Goal: Task Accomplishment & Management: Manage account settings

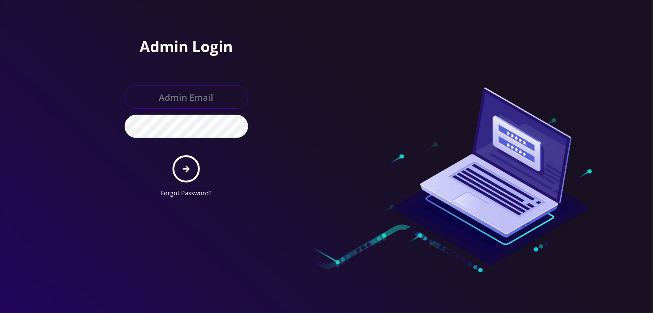
type input "tyriek@teltik.com"
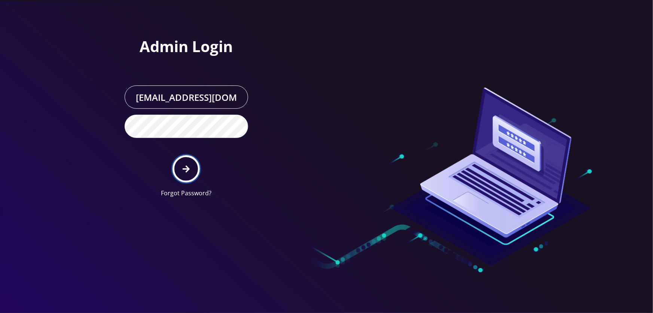
click at [188, 173] on button "submit" at bounding box center [186, 168] width 27 height 27
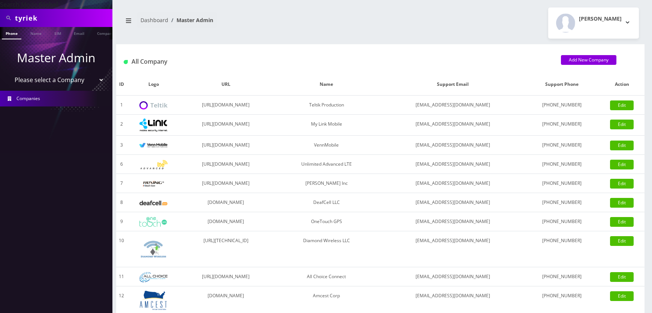
drag, startPoint x: 98, startPoint y: 82, endPoint x: 97, endPoint y: 86, distance: 4.6
click at [98, 82] on select "Please select a Company Teltik Production My Link Mobile VennMobile Unlimited A…" at bounding box center [56, 80] width 95 height 14
select select "13"
click at [9, 73] on select "Please select a Company Teltik Production My Link Mobile VennMobile Unlimited A…" at bounding box center [56, 80] width 95 height 14
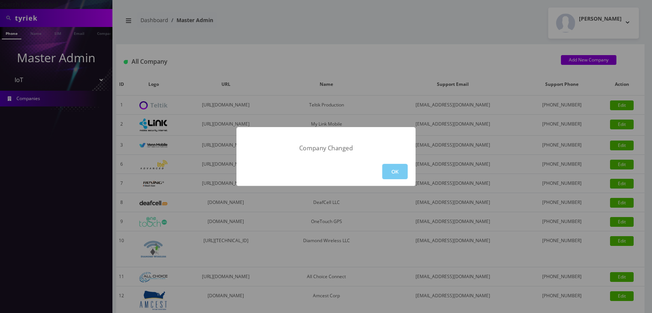
click at [384, 175] on button "OK" at bounding box center [394, 171] width 25 height 15
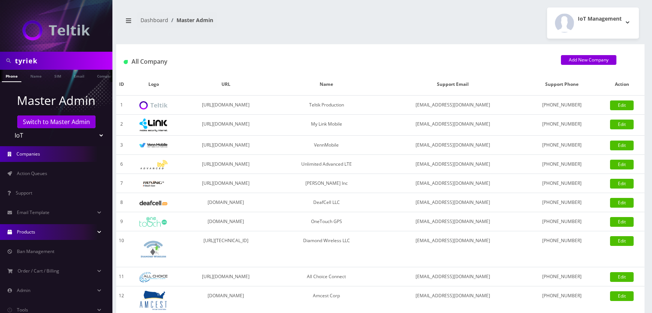
click at [58, 231] on link "Products" at bounding box center [56, 232] width 112 height 16
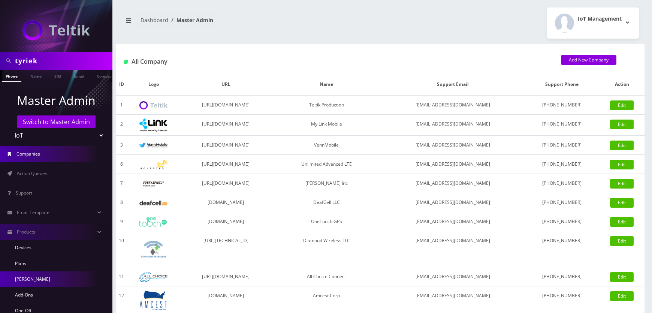
scroll to position [34, 0]
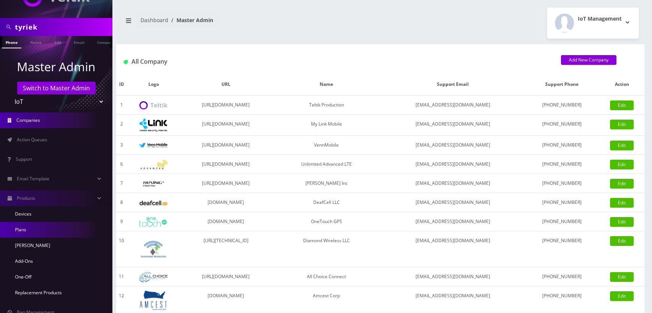
click at [30, 226] on link "Plans" at bounding box center [56, 230] width 112 height 16
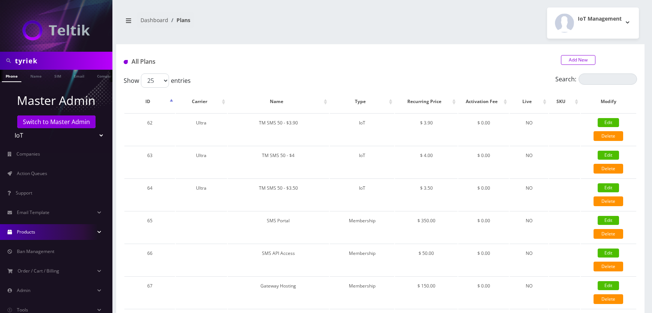
click at [568, 55] on link "Add New" at bounding box center [578, 60] width 34 height 10
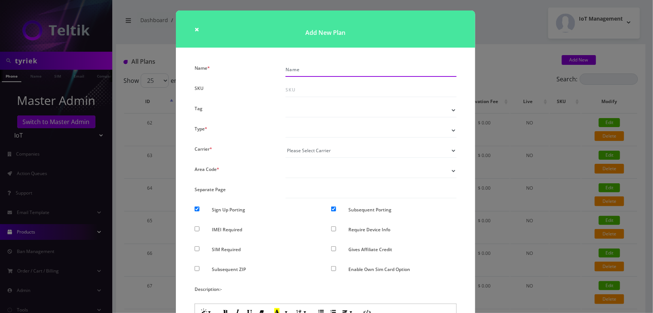
click at [301, 70] on input "Name *" at bounding box center [371, 70] width 171 height 14
type input "TMO 1GB"
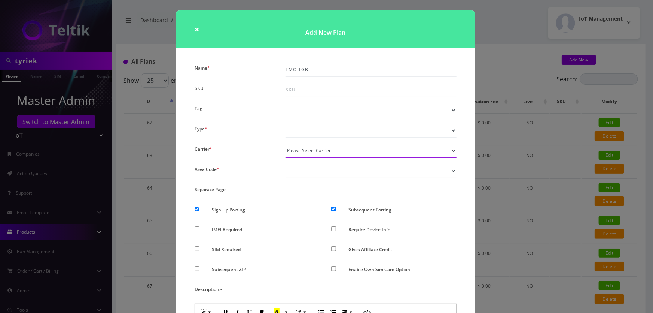
click at [357, 152] on select "Please Select Carrier No carrier / unlocked T-Mobile AT&T Subscription Ultra Ve…" at bounding box center [371, 150] width 171 height 14
select select "1"
click at [286, 143] on select "Please Select Carrier No carrier / unlocked T-Mobile AT&T Subscription Ultra Ve…" at bounding box center [371, 150] width 171 height 14
click at [326, 128] on select "Voice Data Wearable Membership Digits Cloud IoT" at bounding box center [371, 130] width 171 height 14
select select "2"
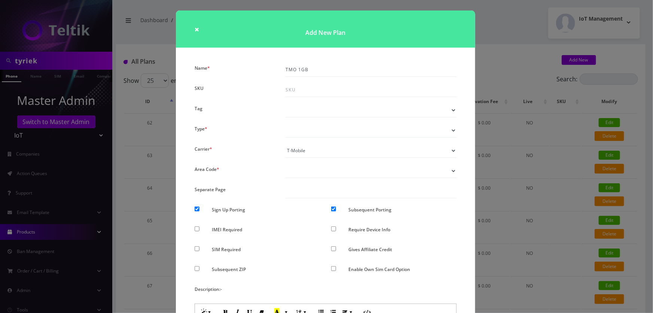
click at [286, 123] on select "Voice Data Wearable Membership Digits Cloud IoT" at bounding box center [371, 130] width 171 height 14
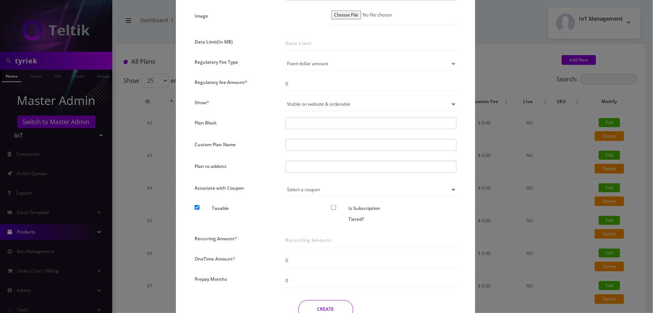
scroll to position [510, 0]
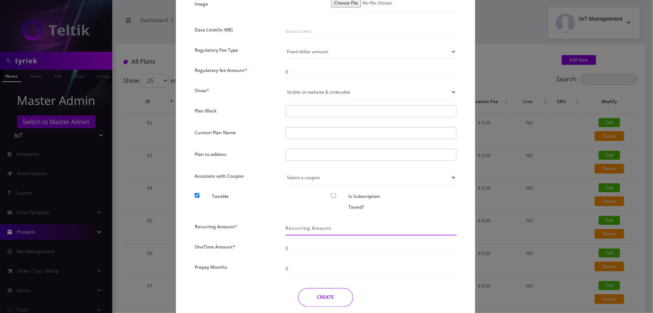
click at [308, 226] on input "Recurring Amount *" at bounding box center [371, 228] width 171 height 14
type input "9.50"
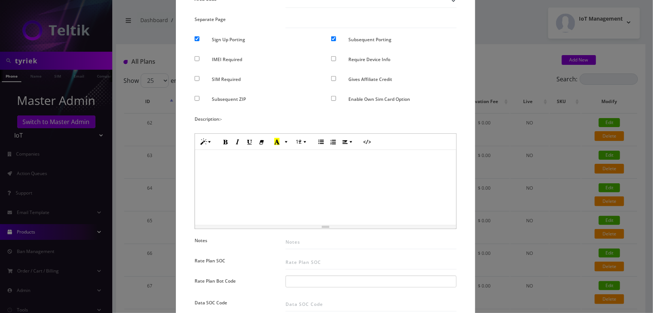
scroll to position [0, 0]
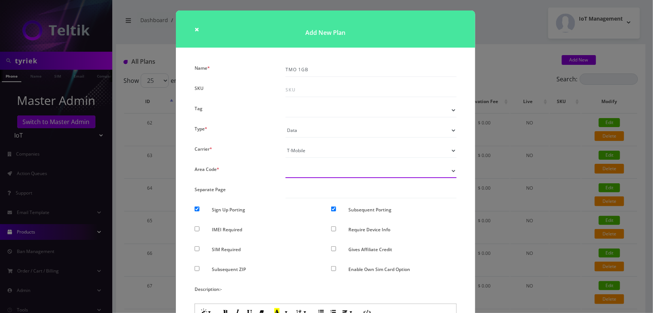
click at [370, 175] on select "Don’t show option Show option for area code but NOT required Show option for ar…" at bounding box center [371, 171] width 171 height 14
select select "0"
click at [286, 164] on select "Don’t show option Show option for area code but NOT required Show option for ar…" at bounding box center [371, 171] width 171 height 14
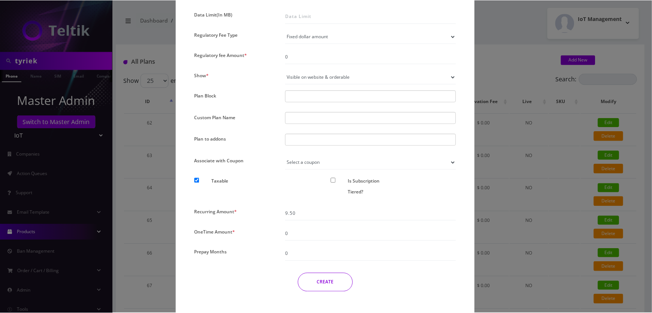
scroll to position [538, 0]
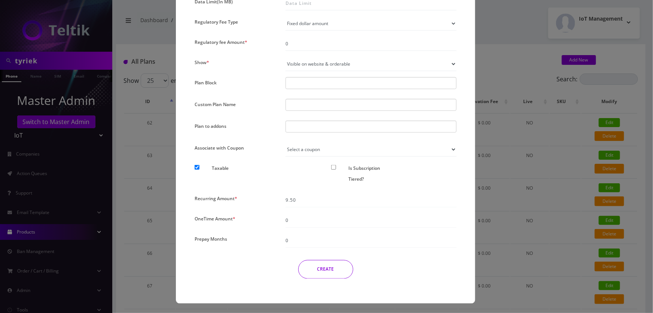
click at [327, 268] on button "CREATE" at bounding box center [325, 269] width 55 height 19
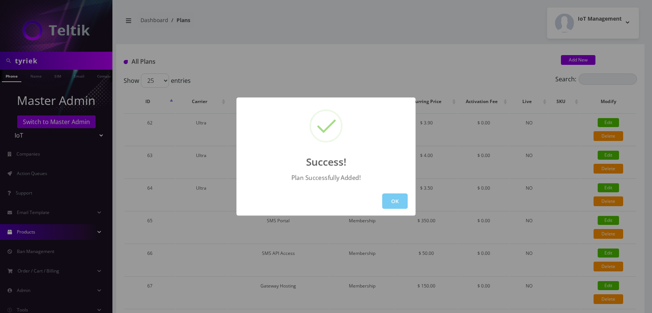
click at [385, 205] on button "OK" at bounding box center [394, 200] width 25 height 15
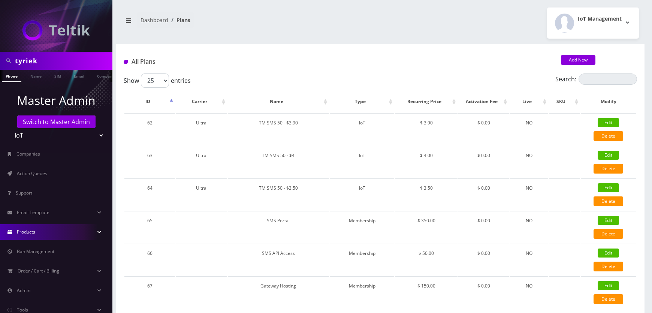
click at [39, 65] on input "tyriek" at bounding box center [62, 61] width 95 height 14
paste input "[EMAIL_ADDRESS][DOMAIN_NAME]"
type input "[EMAIL_ADDRESS][DOMAIN_NAME]"
click at [81, 79] on link "Email" at bounding box center [79, 76] width 18 height 12
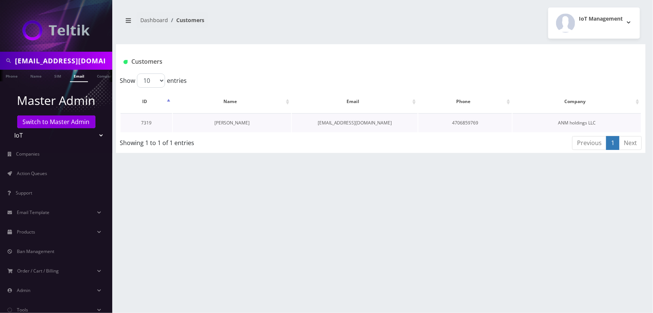
click at [220, 121] on link "[PERSON_NAME]" at bounding box center [232, 122] width 35 height 6
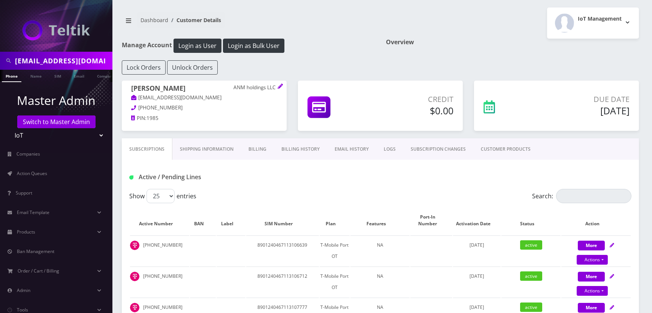
click at [423, 146] on link "SUBSCRIPTION CHANGES" at bounding box center [438, 149] width 70 height 22
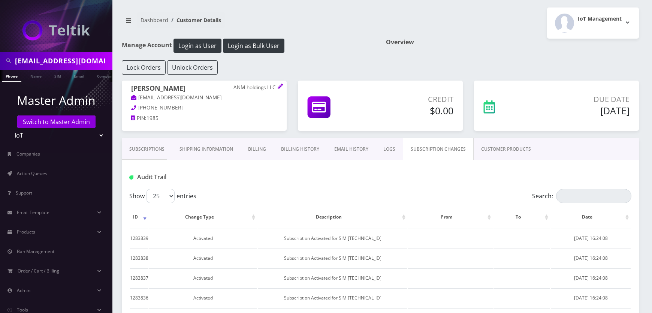
click at [476, 144] on link "CUSTOMER PRODUCTS" at bounding box center [505, 149] width 65 height 22
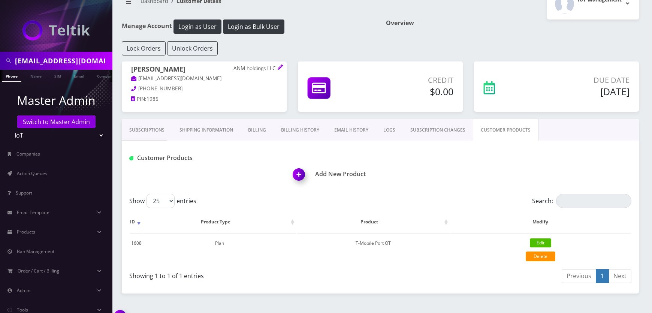
scroll to position [35, 0]
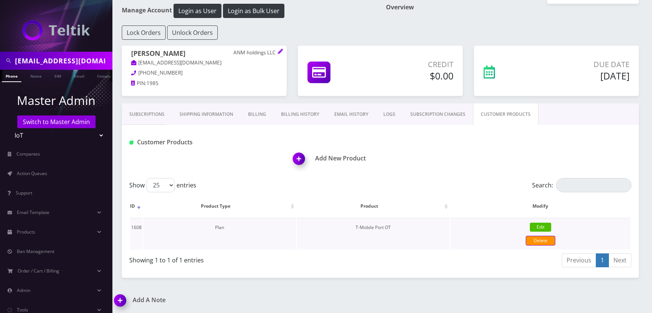
click at [543, 241] on link "Delete" at bounding box center [540, 241] width 30 height 10
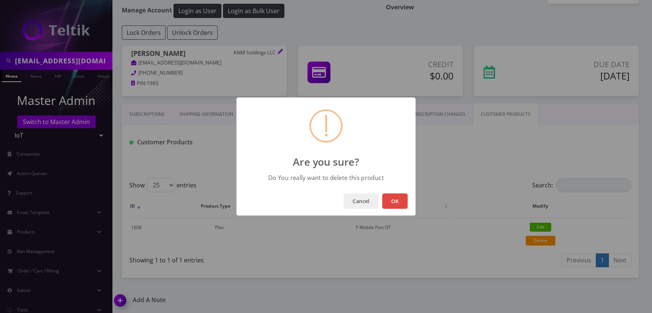
click at [389, 197] on button "OK" at bounding box center [394, 200] width 25 height 15
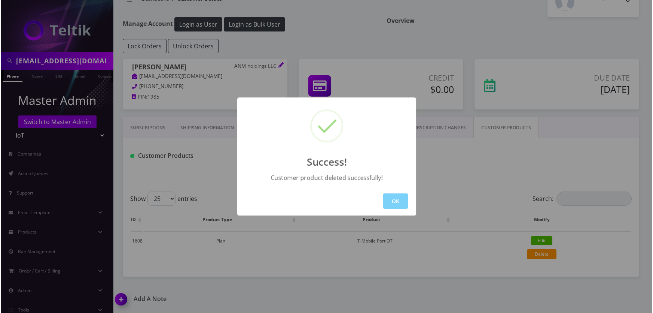
scroll to position [22, 0]
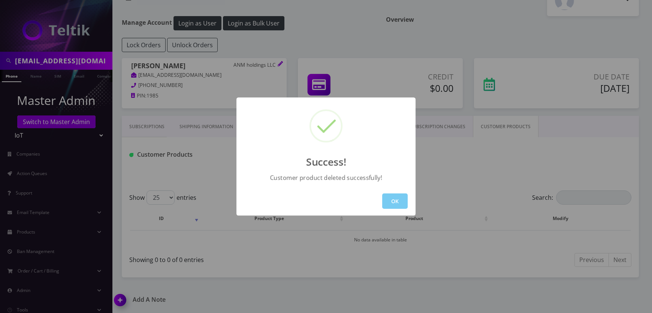
click at [389, 199] on button "OK" at bounding box center [394, 200] width 25 height 15
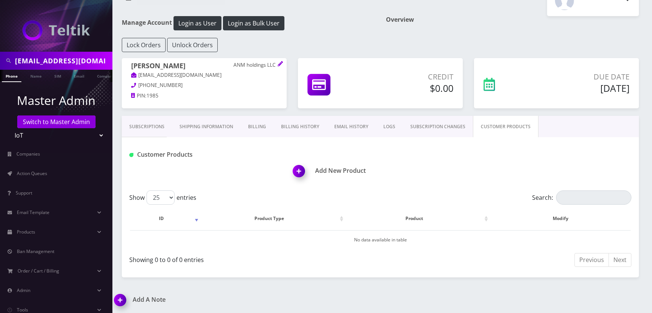
click at [313, 173] on span at bounding box center [302, 174] width 26 height 22
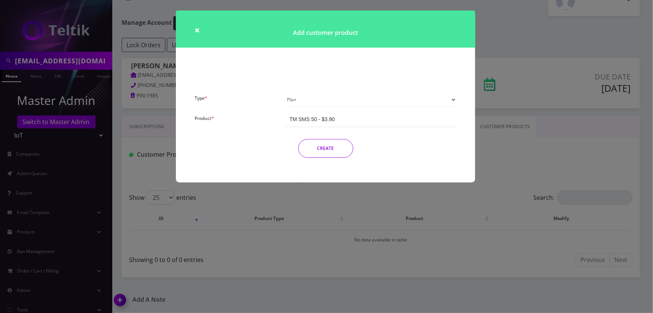
click at [325, 120] on div "TM SMS 50 - $3.90" at bounding box center [311, 118] width 45 height 7
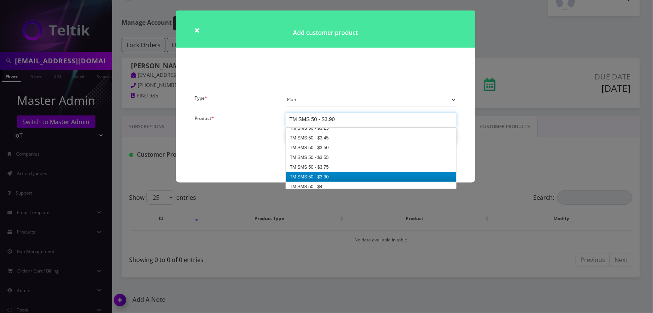
click at [325, 120] on div "TM SMS 50 - $3.90" at bounding box center [311, 118] width 45 height 7
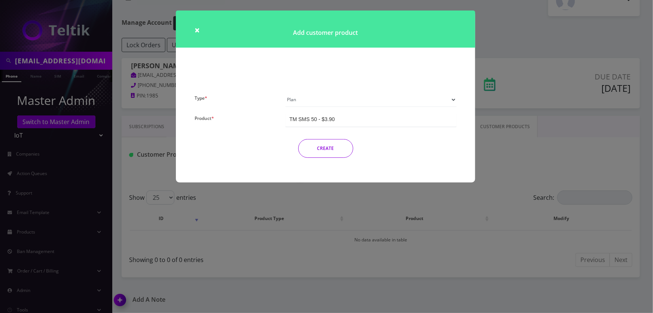
click at [325, 120] on div "TM SMS 50 - $3.90" at bounding box center [311, 118] width 45 height 7
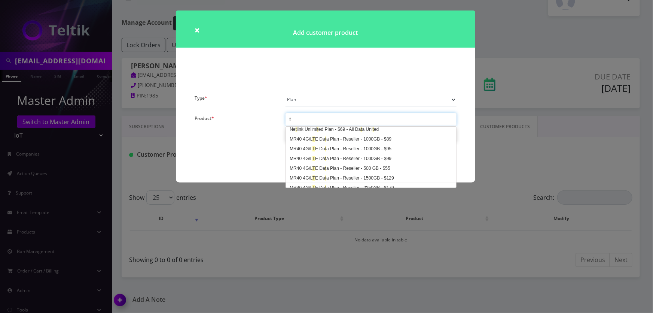
scroll to position [224, 0]
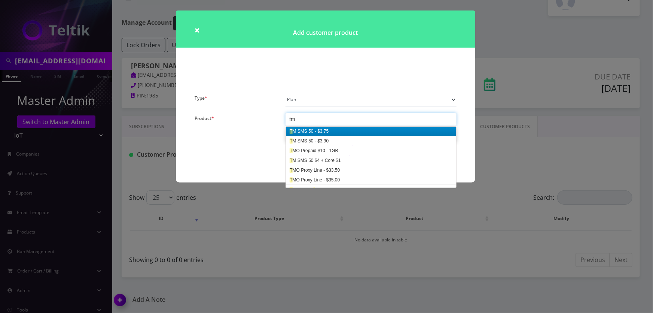
type input "tmo"
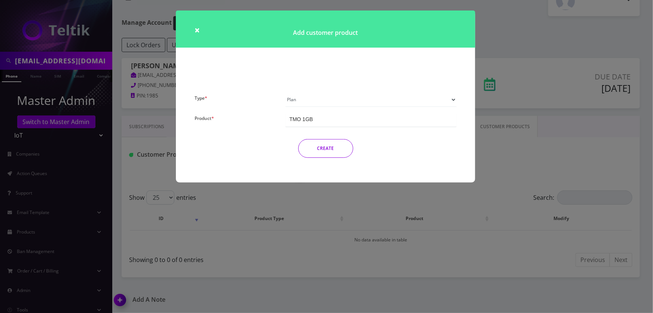
scroll to position [0, 0]
click at [330, 144] on button "CREATE" at bounding box center [325, 148] width 55 height 19
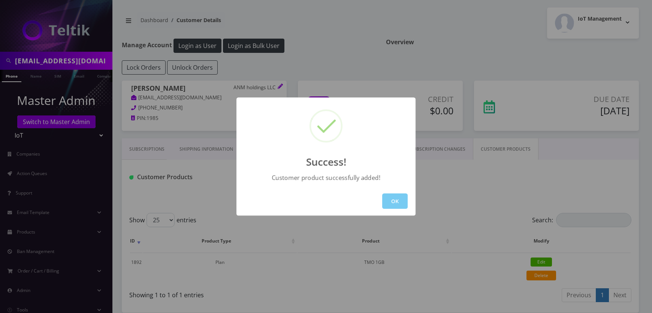
click at [403, 200] on button "OK" at bounding box center [394, 200] width 25 height 15
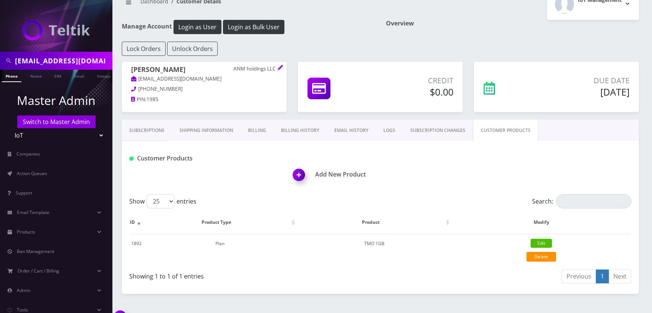
scroll to position [35, 0]
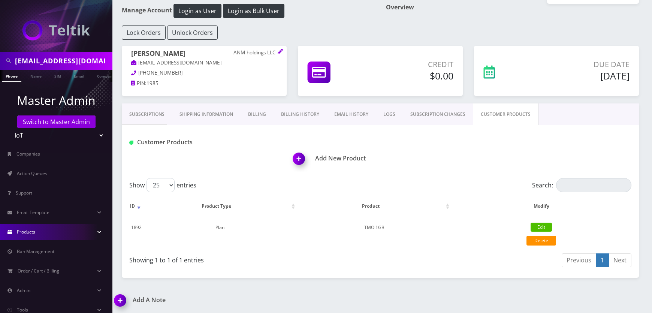
click at [25, 229] on span "Products" at bounding box center [26, 231] width 18 height 6
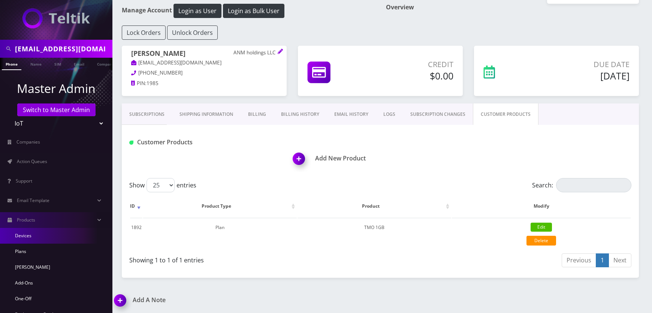
scroll to position [34, 0]
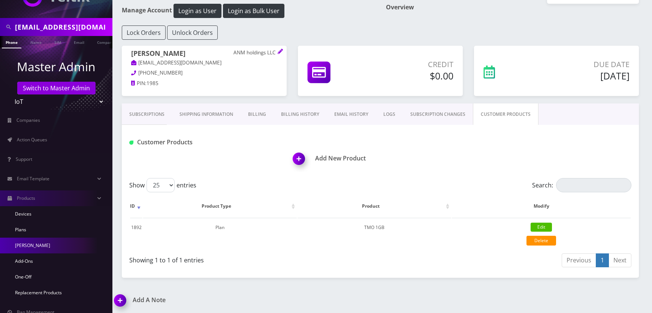
click at [31, 243] on link "[PERSON_NAME]" at bounding box center [56, 245] width 112 height 16
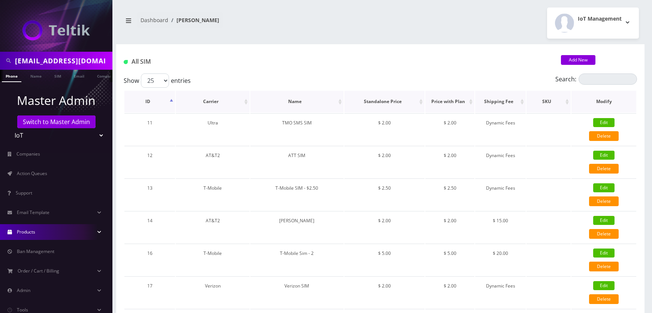
click at [395, 104] on th "Standalone Price" at bounding box center [384, 102] width 80 height 22
click at [587, 58] on link "Add New" at bounding box center [578, 60] width 34 height 10
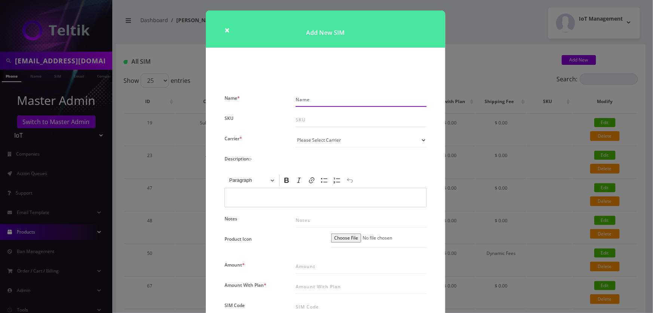
click at [300, 100] on input "Name *" at bounding box center [361, 99] width 131 height 14
type input "TMO SIM - $1.50"
click at [307, 139] on select "Please Select Carrier No carrier / unlocked T-Mobile AT&T Subscription Ultra Ve…" at bounding box center [361, 140] width 131 height 14
select select "1"
click at [296, 133] on select "Please Select Carrier No carrier / unlocked T-Mobile AT&T Subscription Ultra Ve…" at bounding box center [361, 140] width 131 height 14
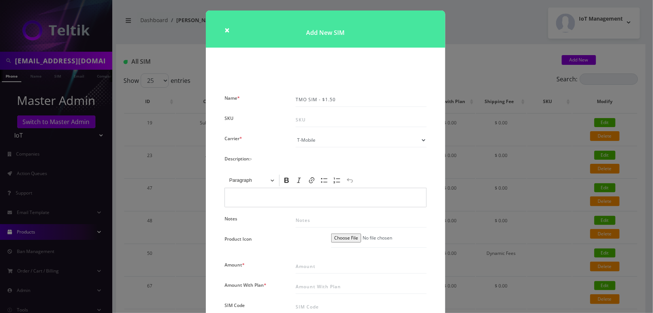
click at [282, 163] on div "Description:-" at bounding box center [325, 160] width 213 height 14
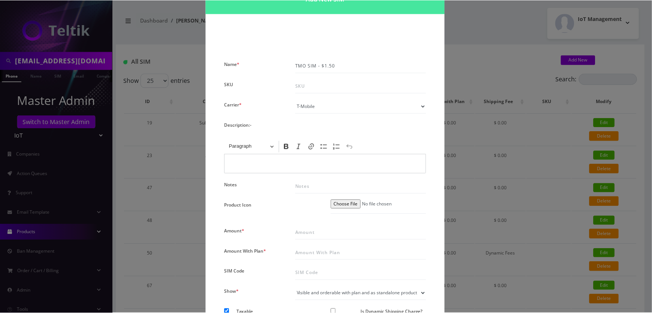
scroll to position [127, 0]
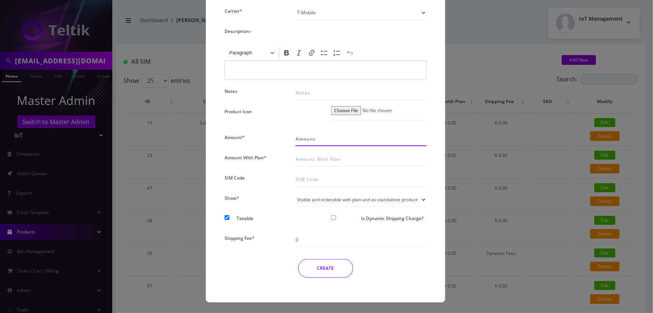
click at [303, 139] on input "Amount *" at bounding box center [361, 139] width 131 height 14
type input "1.50"
click at [304, 163] on input "Amount With Plan *" at bounding box center [361, 159] width 131 height 14
click at [260, 175] on div "SIM Code" at bounding box center [254, 179] width 71 height 14
click at [313, 200] on select "Visible and orderable with plan inside plan modal Visible and orderable with pl…" at bounding box center [361, 199] width 131 height 14
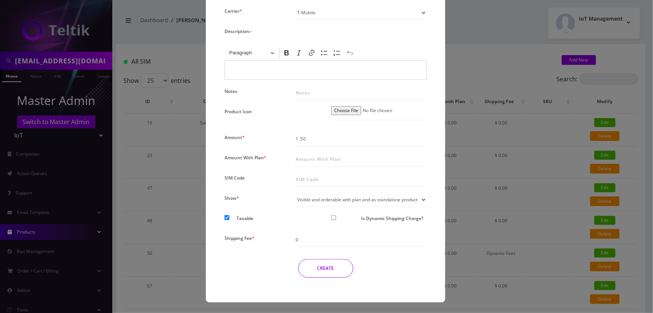
click at [274, 200] on div "Show *" at bounding box center [254, 199] width 71 height 14
click at [334, 219] on input "Is Dynamic Shipping Charge?" at bounding box center [333, 217] width 5 height 5
checkbox input "true"
click at [337, 239] on select "Standard SIMs Shipping Standard MR40 Shipping Standard SIM Rack Shipping" at bounding box center [361, 240] width 131 height 14
select select "2"
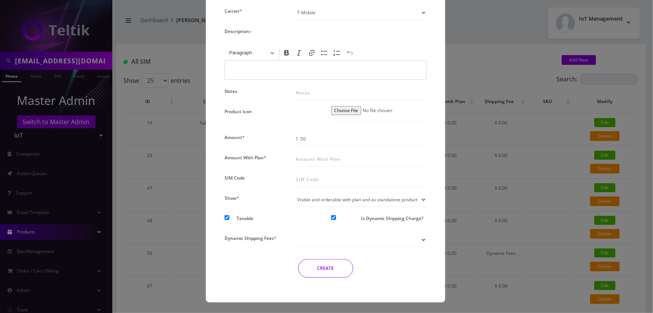
click at [296, 233] on select "Standard SIMs Shipping Standard MR40 Shipping Standard SIM Rack Shipping" at bounding box center [361, 240] width 131 height 14
click at [339, 266] on button "CREATE" at bounding box center [325, 268] width 55 height 19
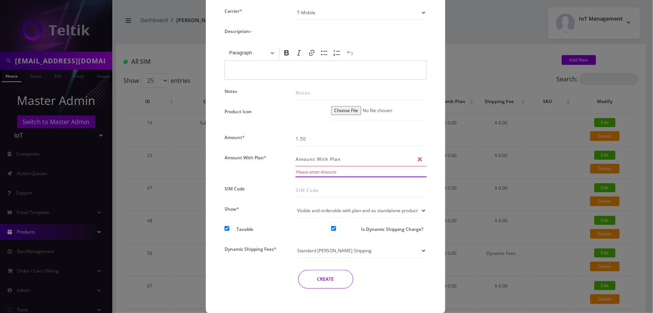
click at [328, 160] on input "Amount With Plan *" at bounding box center [361, 159] width 131 height 14
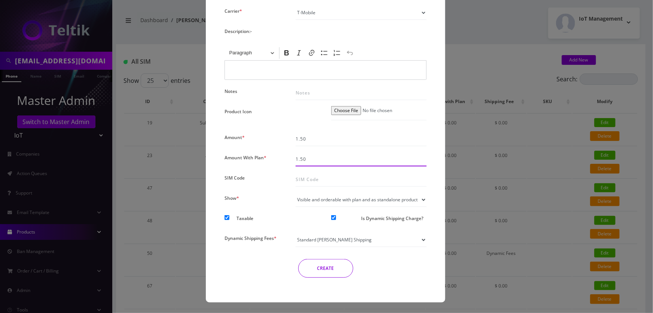
type input "1.50"
click at [330, 273] on button "CREATE" at bounding box center [325, 268] width 55 height 19
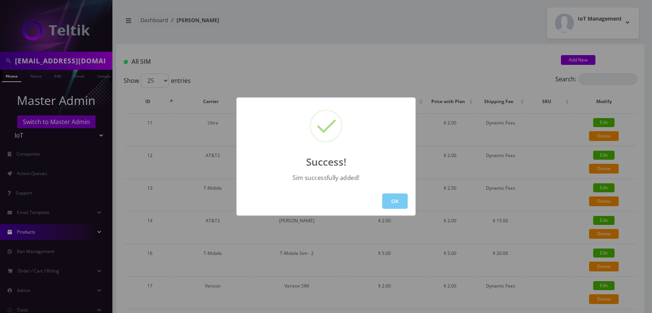
click at [385, 197] on button "OK" at bounding box center [394, 200] width 25 height 15
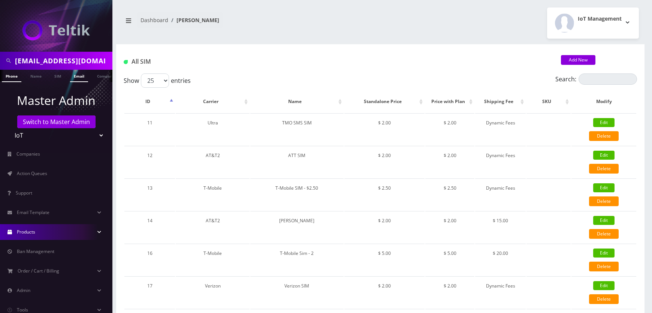
click at [81, 75] on link "Email" at bounding box center [79, 76] width 18 height 12
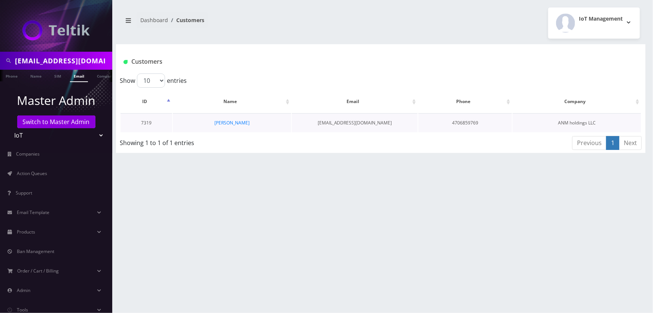
click at [230, 118] on td "[PERSON_NAME]" at bounding box center [232, 122] width 118 height 19
click at [232, 120] on link "[PERSON_NAME]" at bounding box center [232, 122] width 35 height 6
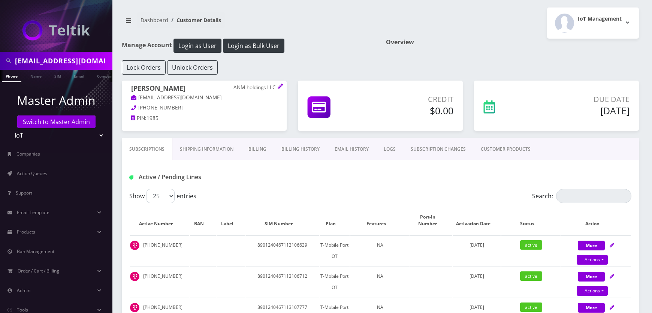
click at [361, 149] on link "EMAIL HISTORY" at bounding box center [351, 149] width 49 height 22
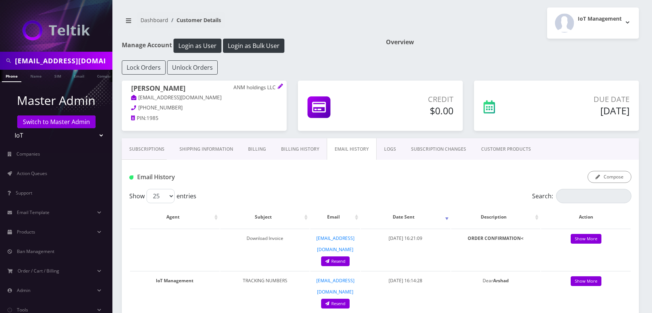
click at [462, 146] on link "SUBSCRIPTION CHANGES" at bounding box center [438, 149] width 70 height 22
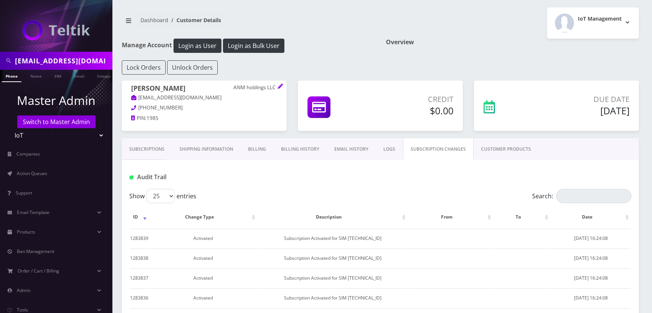
click at [495, 147] on link "CUSTOMER PRODUCTS" at bounding box center [505, 149] width 65 height 22
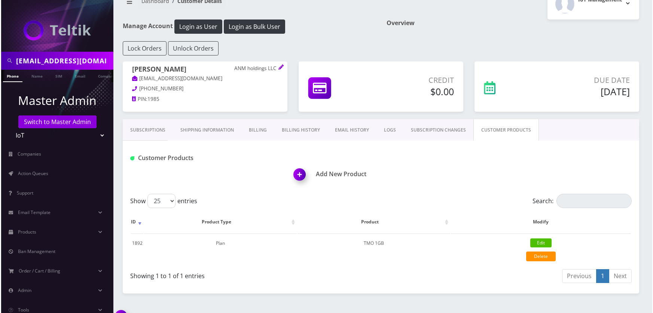
scroll to position [35, 0]
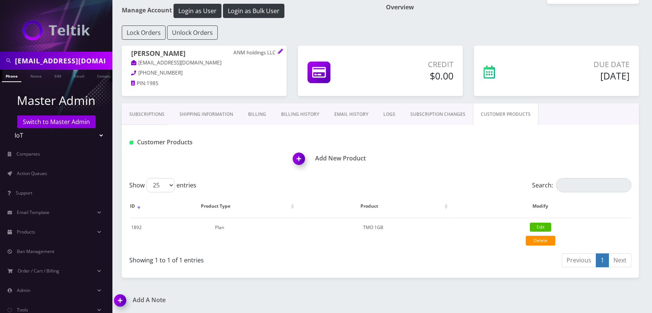
click at [314, 159] on span at bounding box center [302, 161] width 26 height 22
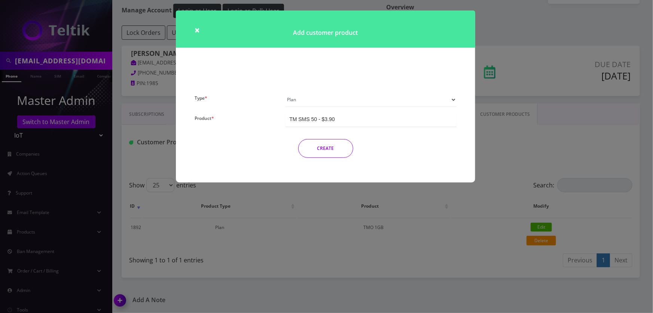
click at [304, 103] on select "Plan Device Sim Addon One-off" at bounding box center [371, 99] width 171 height 14
select select "3"
click at [286, 92] on select "Plan Device Sim Addon One-off" at bounding box center [371, 99] width 171 height 14
click at [308, 125] on div "TMO SMS SIM" at bounding box center [371, 120] width 171 height 14
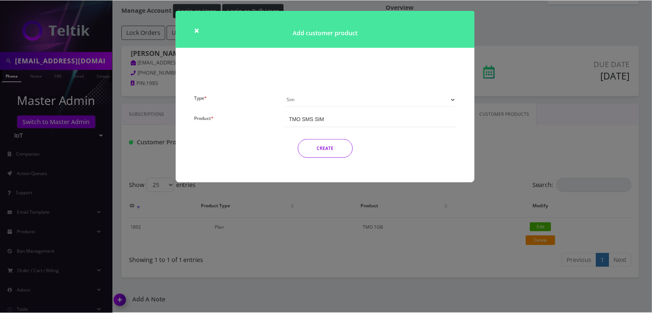
scroll to position [1054, 0]
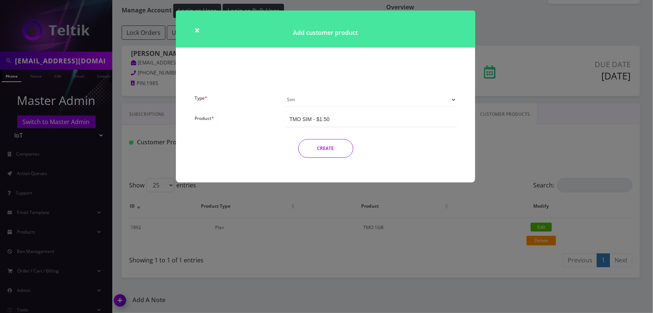
click at [321, 152] on button "CREATE" at bounding box center [325, 148] width 55 height 19
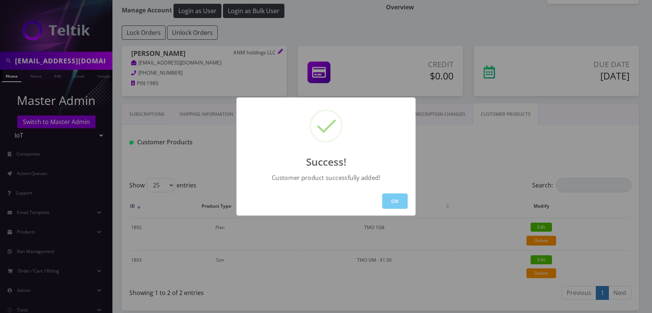
click at [388, 202] on button "OK" at bounding box center [394, 200] width 25 height 15
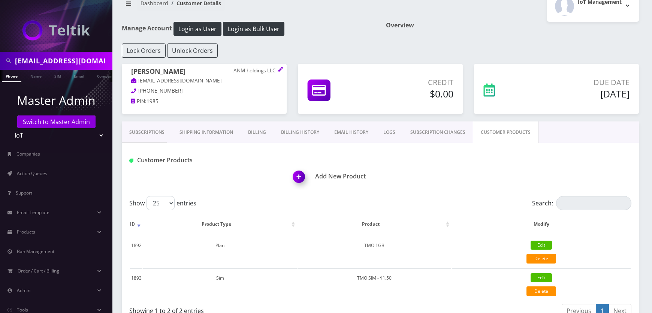
scroll to position [0, 0]
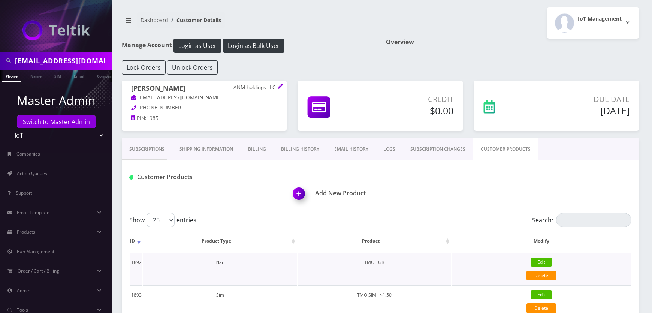
click at [370, 263] on td "TMO 1GB" at bounding box center [374, 268] width 154 height 32
copy tr "TMO 1GB Edit Delete {"id":1892,"customer_id":7319,"product_type":1,"product_id"…"
click at [140, 143] on link "Subscriptions" at bounding box center [147, 149] width 50 height 22
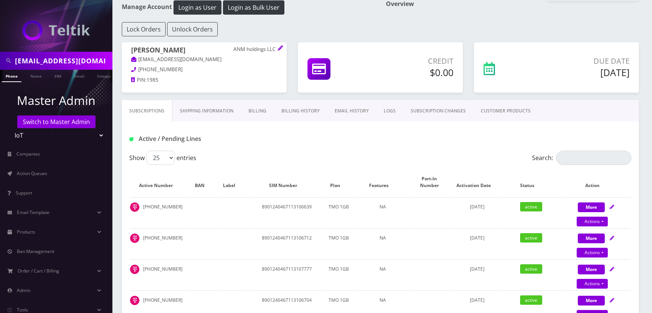
scroll to position [5, 0]
